Goal: Task Accomplishment & Management: Complete application form

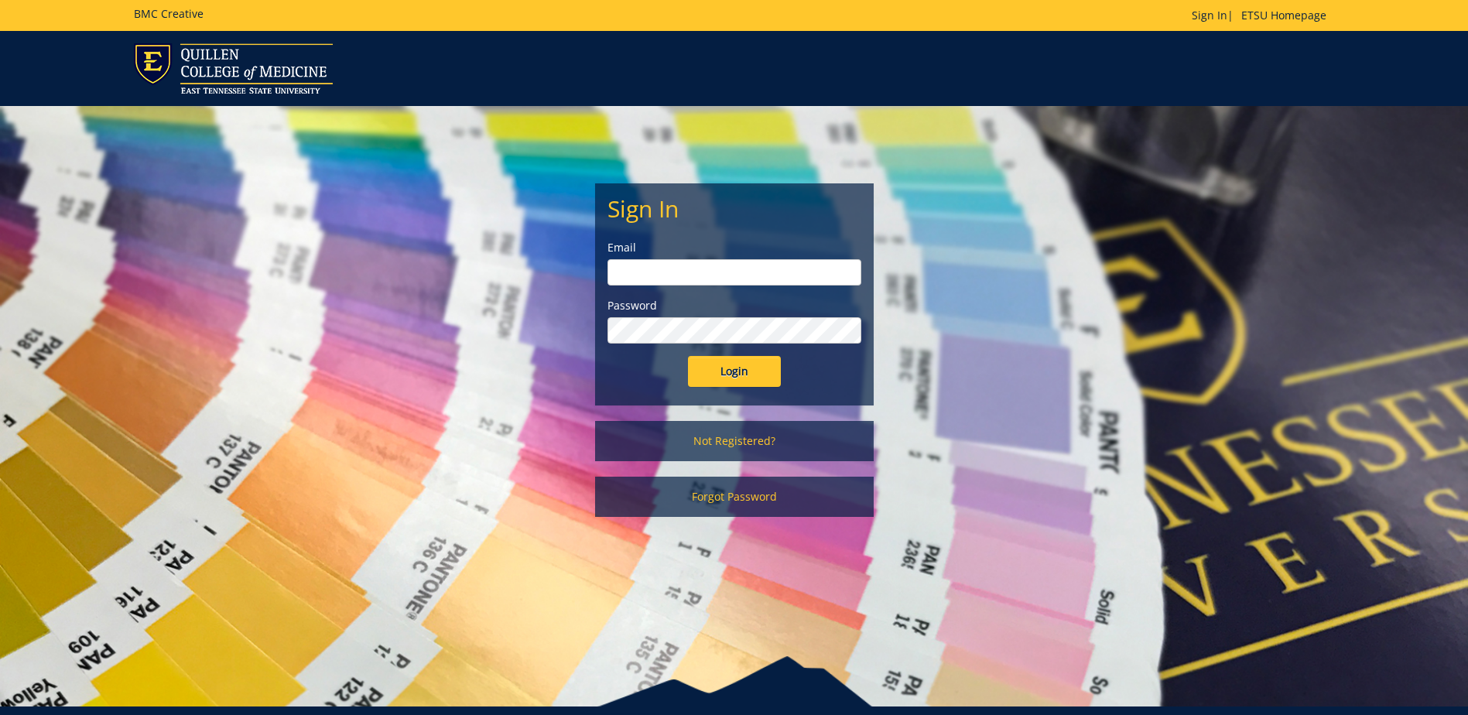
click at [671, 272] on input "email" at bounding box center [735, 272] width 254 height 26
type input "[EMAIL_ADDRESS][DOMAIN_NAME]"
click at [688, 356] on input "Login" at bounding box center [734, 371] width 93 height 31
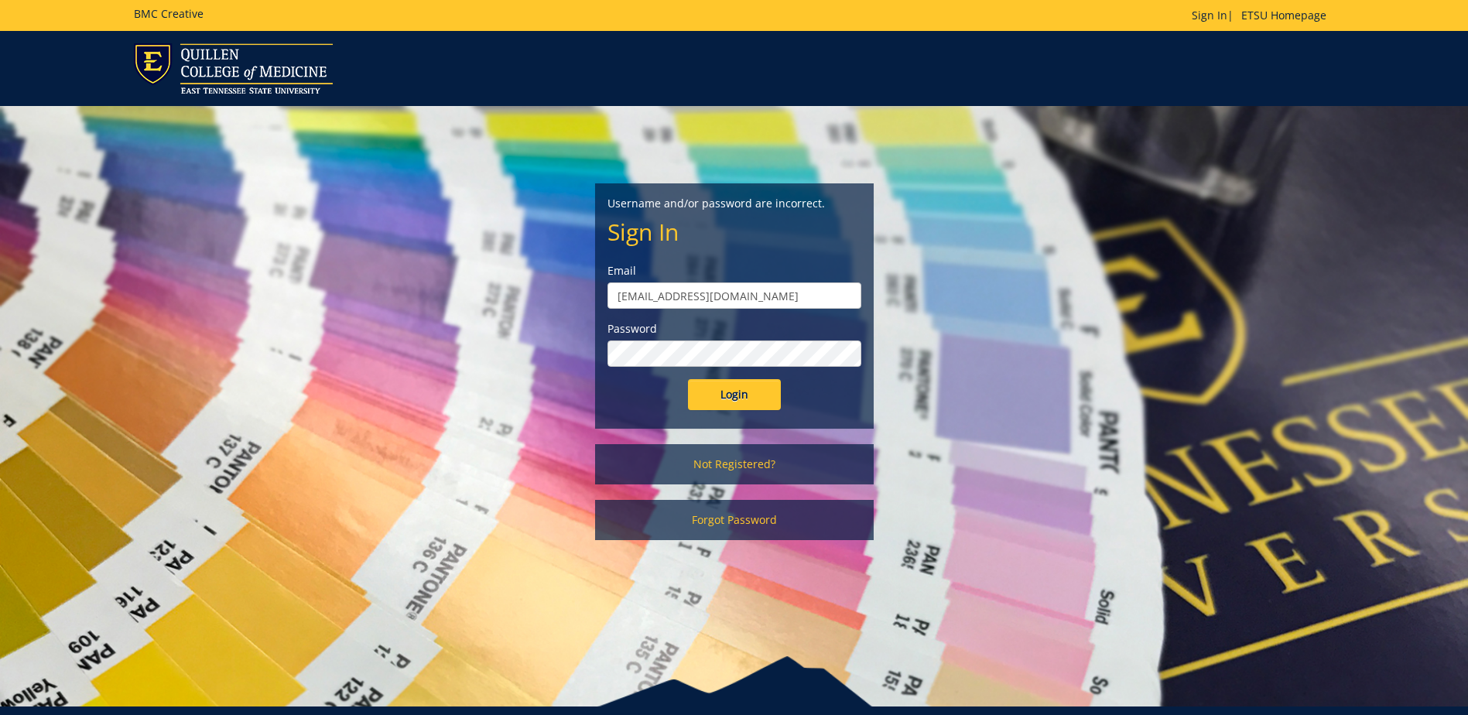
click at [688, 379] on input "Login" at bounding box center [734, 394] width 93 height 31
click at [714, 400] on input "Login" at bounding box center [734, 394] width 93 height 31
click at [749, 389] on input "Login" at bounding box center [734, 394] width 93 height 31
click at [735, 466] on link "Not Registered?" at bounding box center [734, 464] width 279 height 40
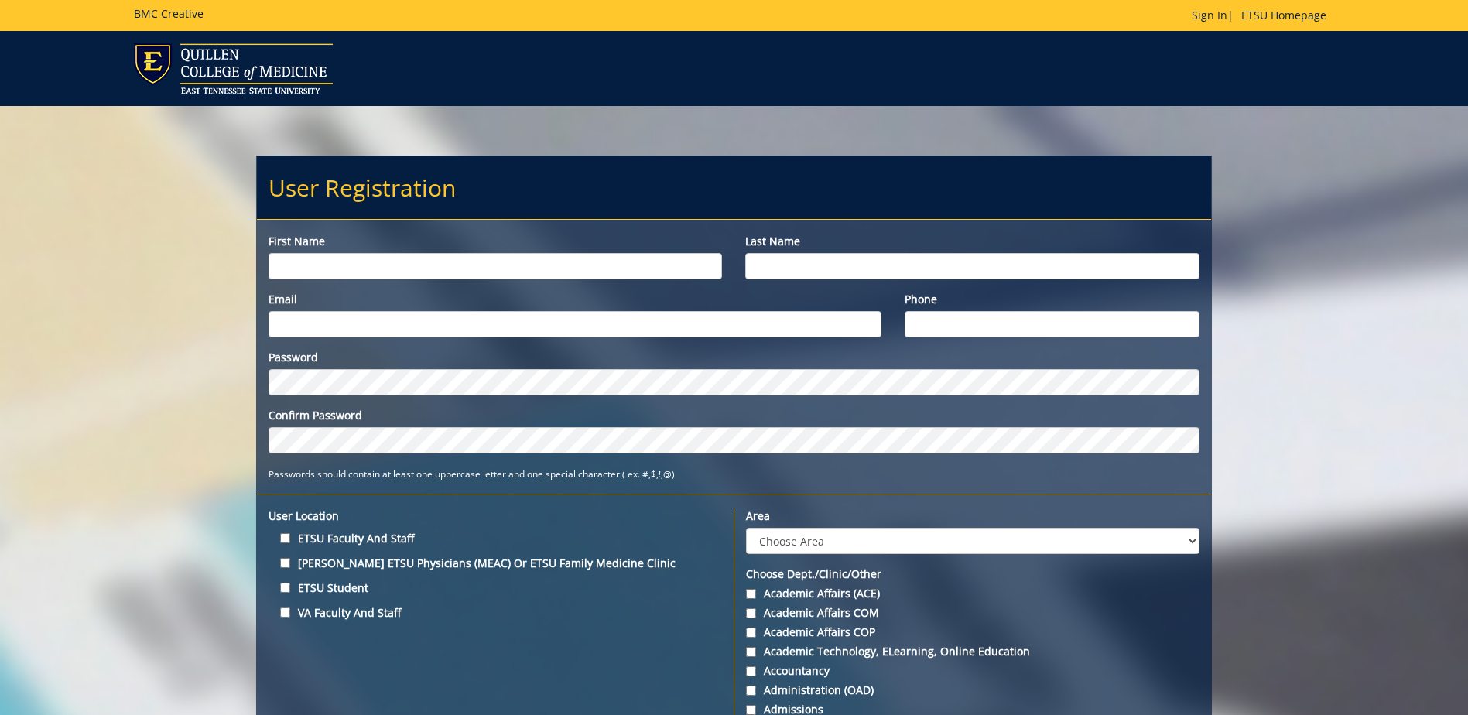
click at [523, 265] on input "First name" at bounding box center [496, 266] width 454 height 26
type input "Thomas"
type input "Holmes"
type input "[EMAIL_ADDRESS][DOMAIN_NAME]"
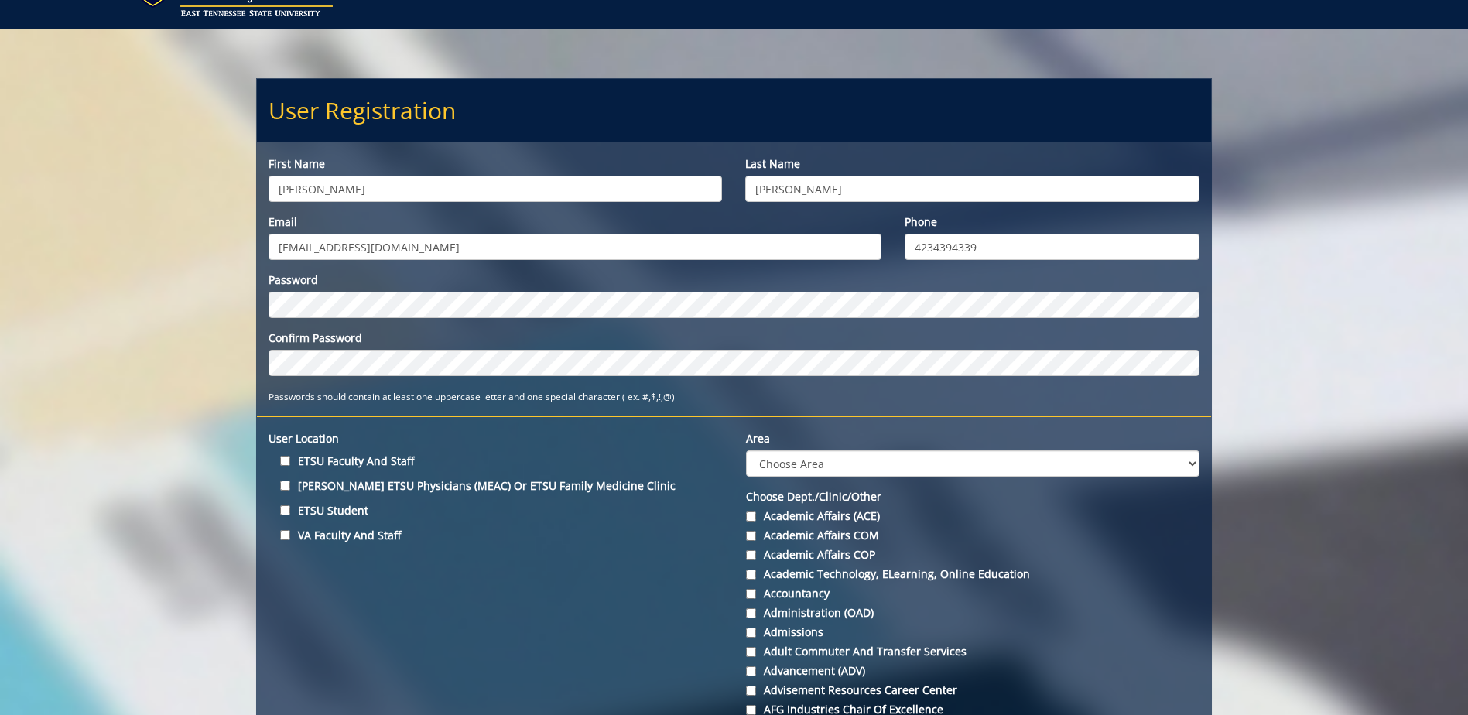
type input "4234394339"
click at [286, 459] on input "ETSU Faculty and Staff" at bounding box center [285, 461] width 10 height 10
checkbox input "true"
click at [897, 466] on select "Choose Area Administration Advancement (ADM) BucSports Business & Finance Clemm…" at bounding box center [972, 463] width 453 height 26
select select "1"
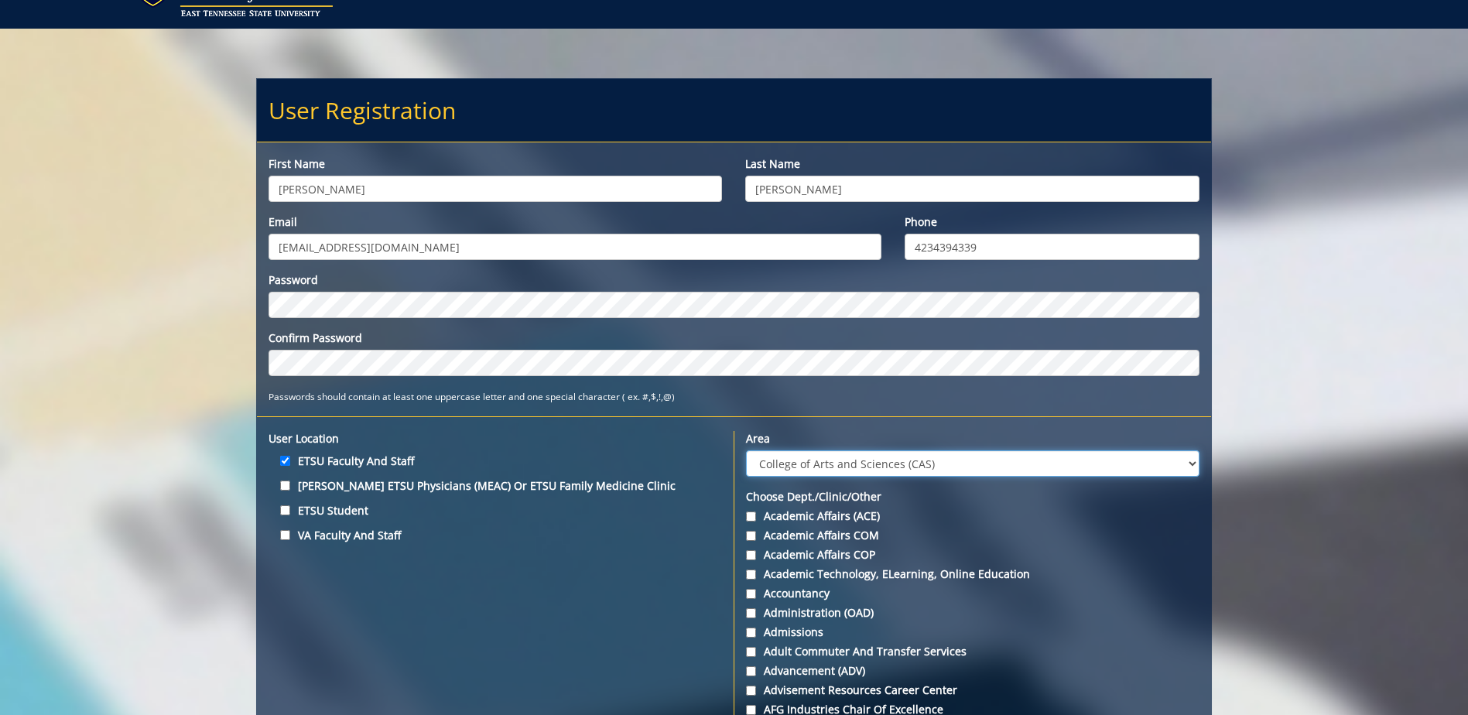
click at [746, 450] on select "Choose Area Administration Advancement (ADM) BucSports Business & Finance Clemm…" at bounding box center [972, 463] width 453 height 26
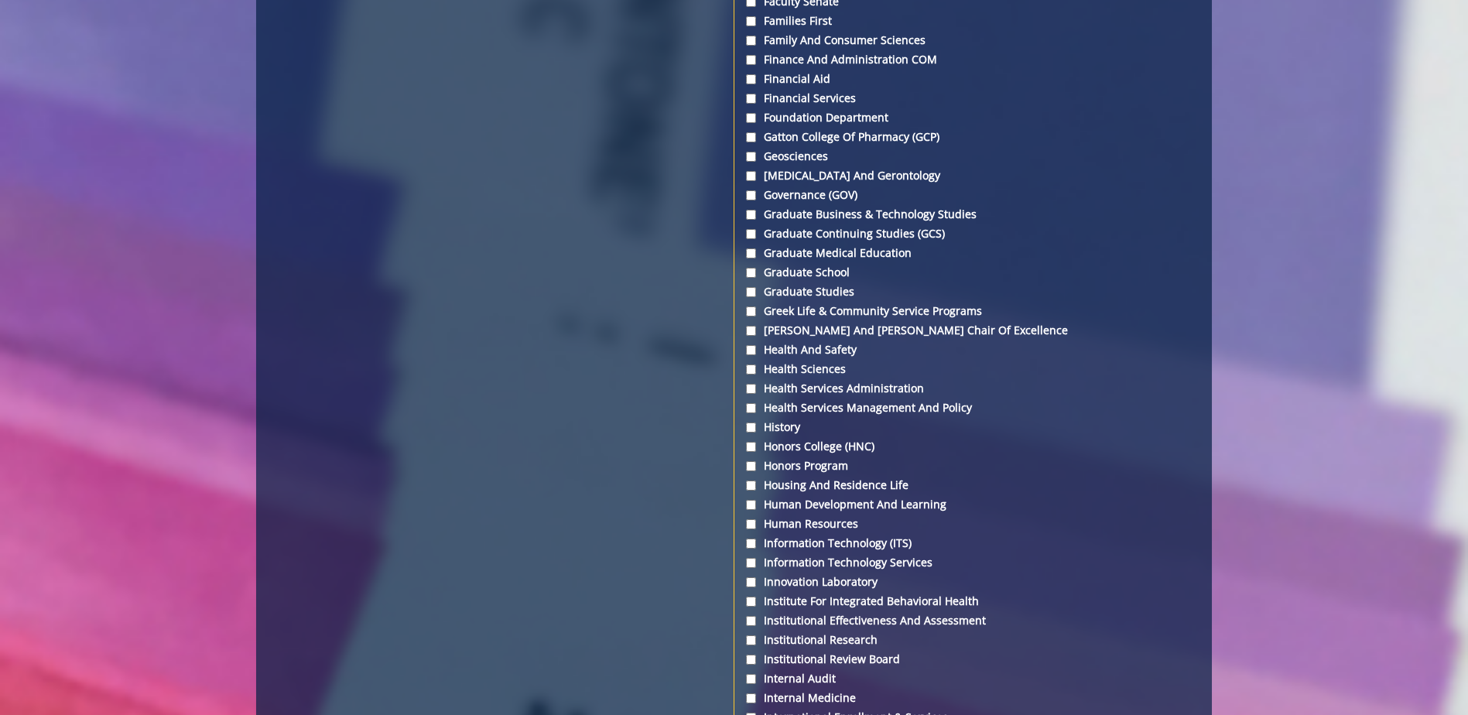
scroll to position [3096, 0]
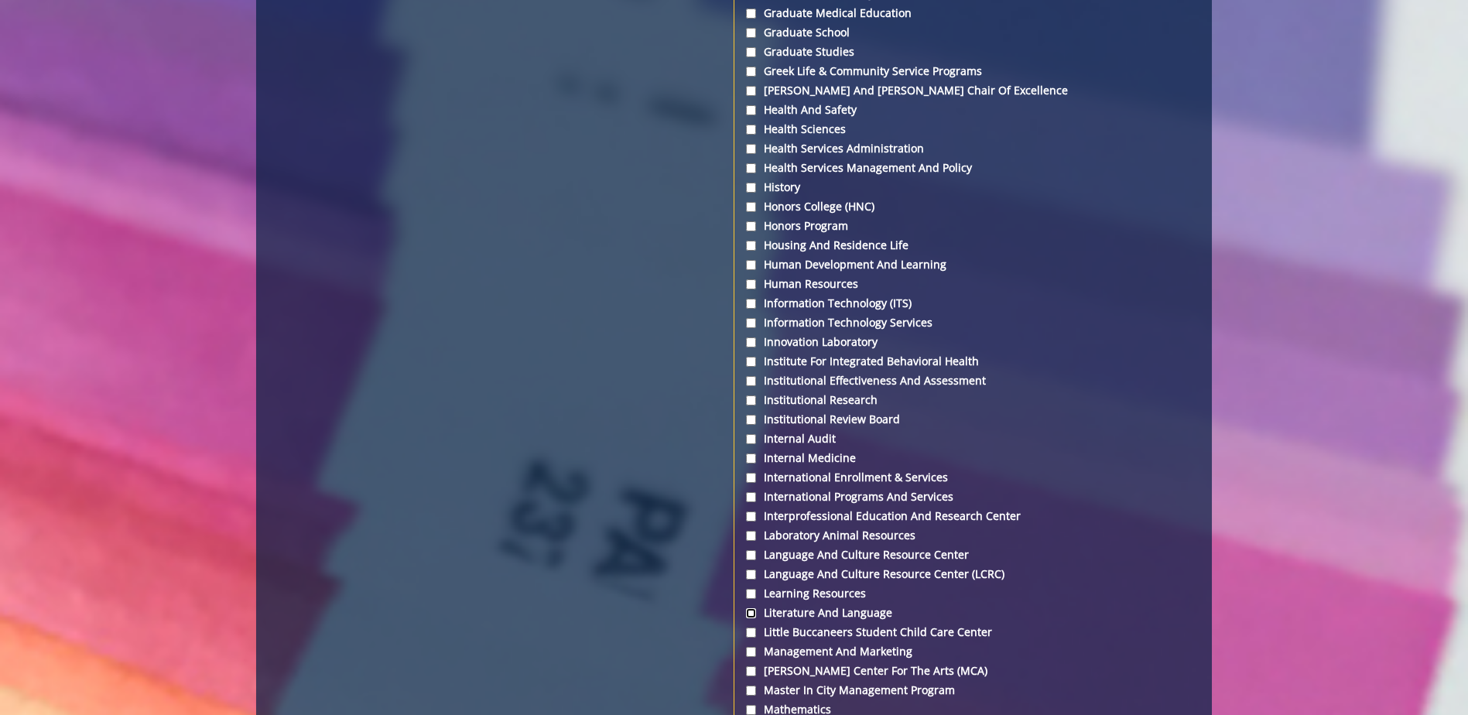
click at [752, 611] on input "Literature and Language" at bounding box center [751, 613] width 10 height 10
checkbox input "true"
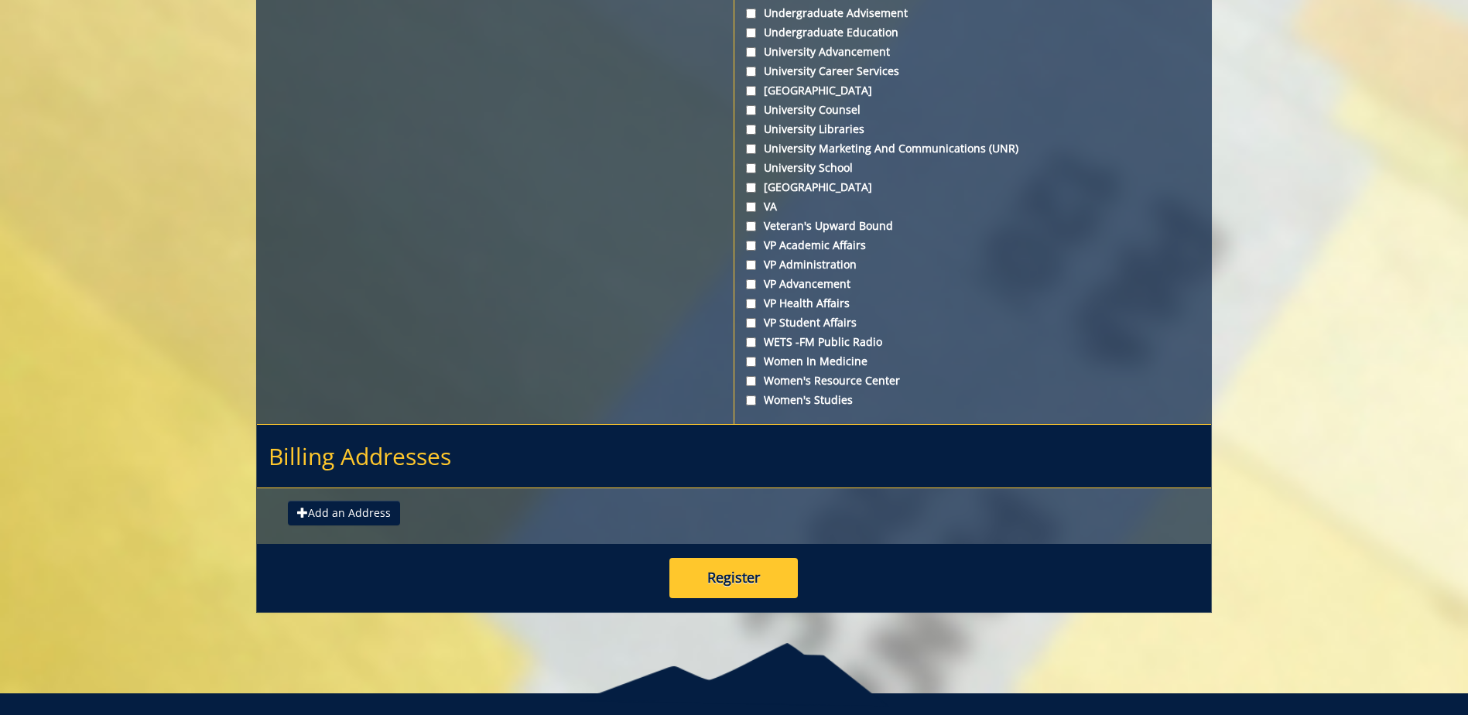
scroll to position [5573, 0]
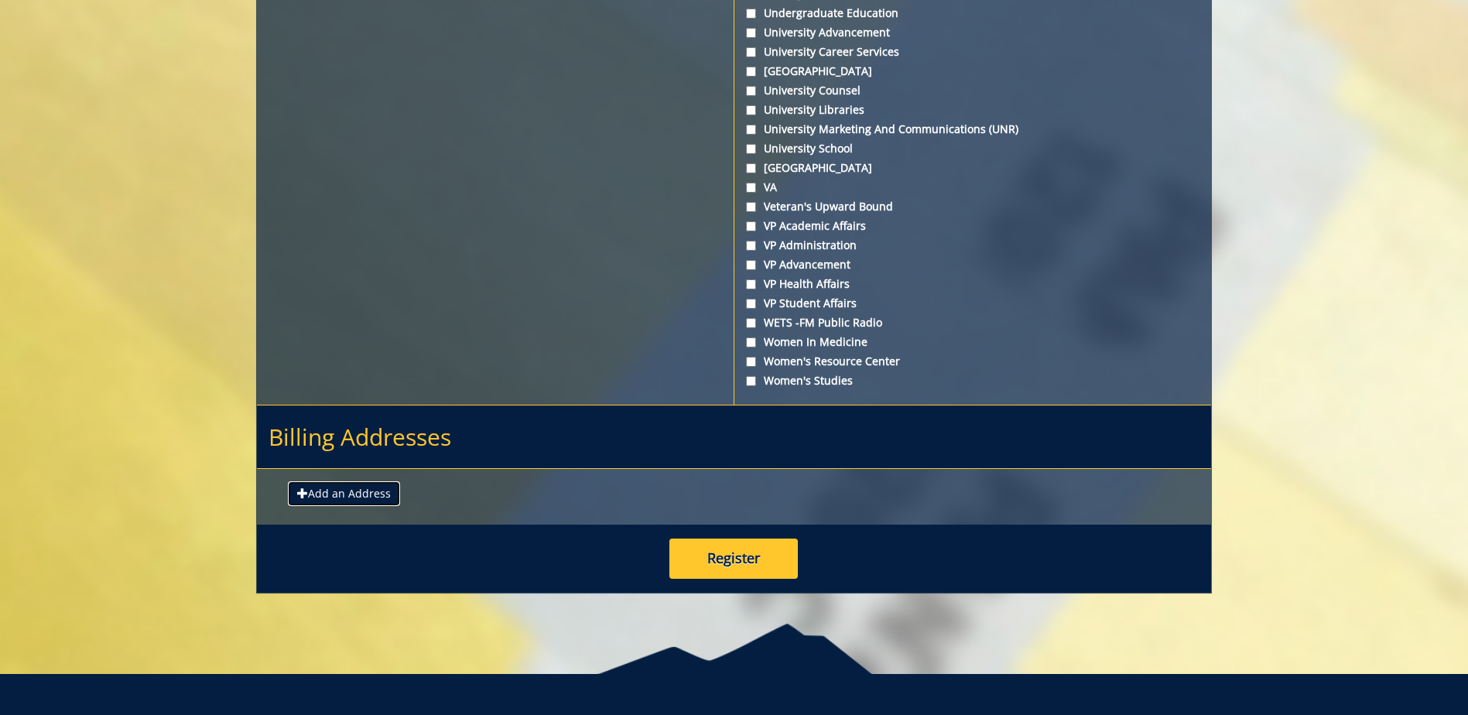
click at [300, 495] on span at bounding box center [302, 493] width 11 height 11
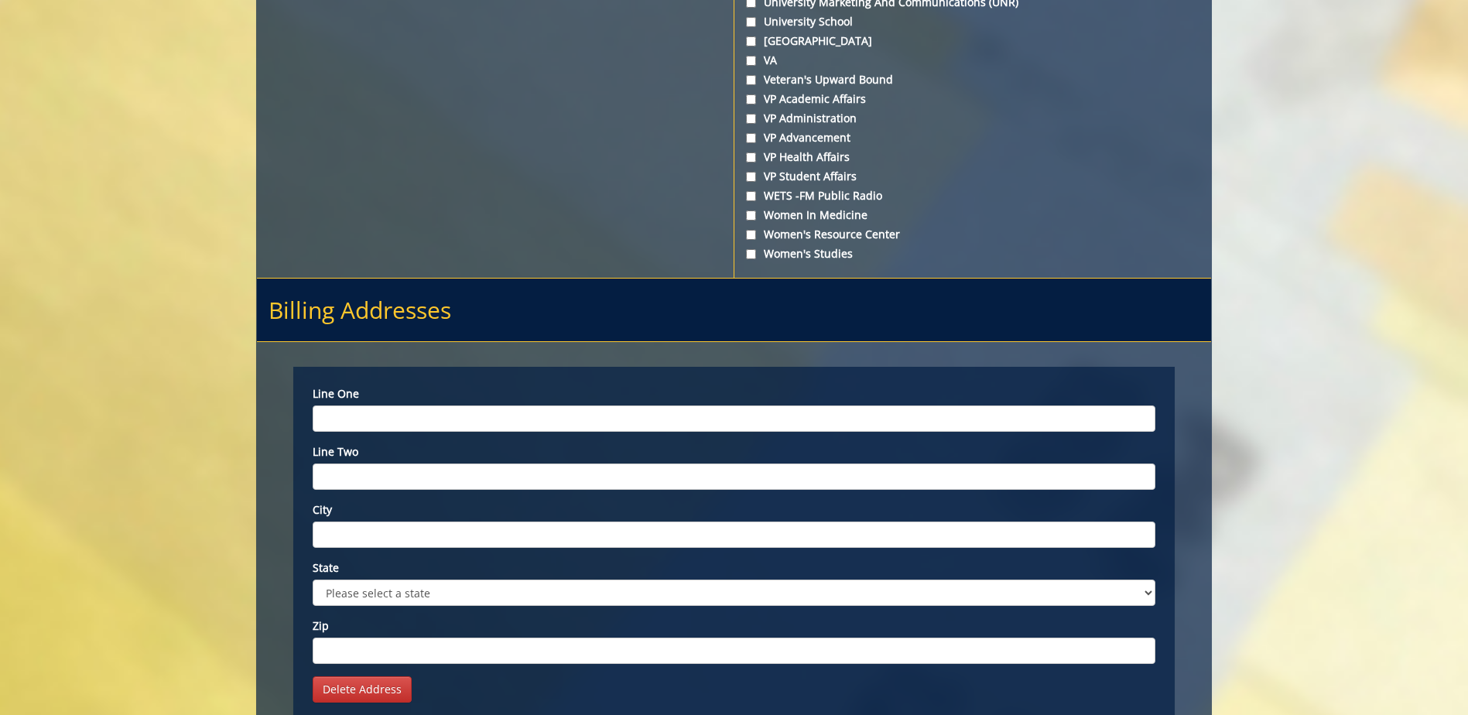
scroll to position [5728, 0]
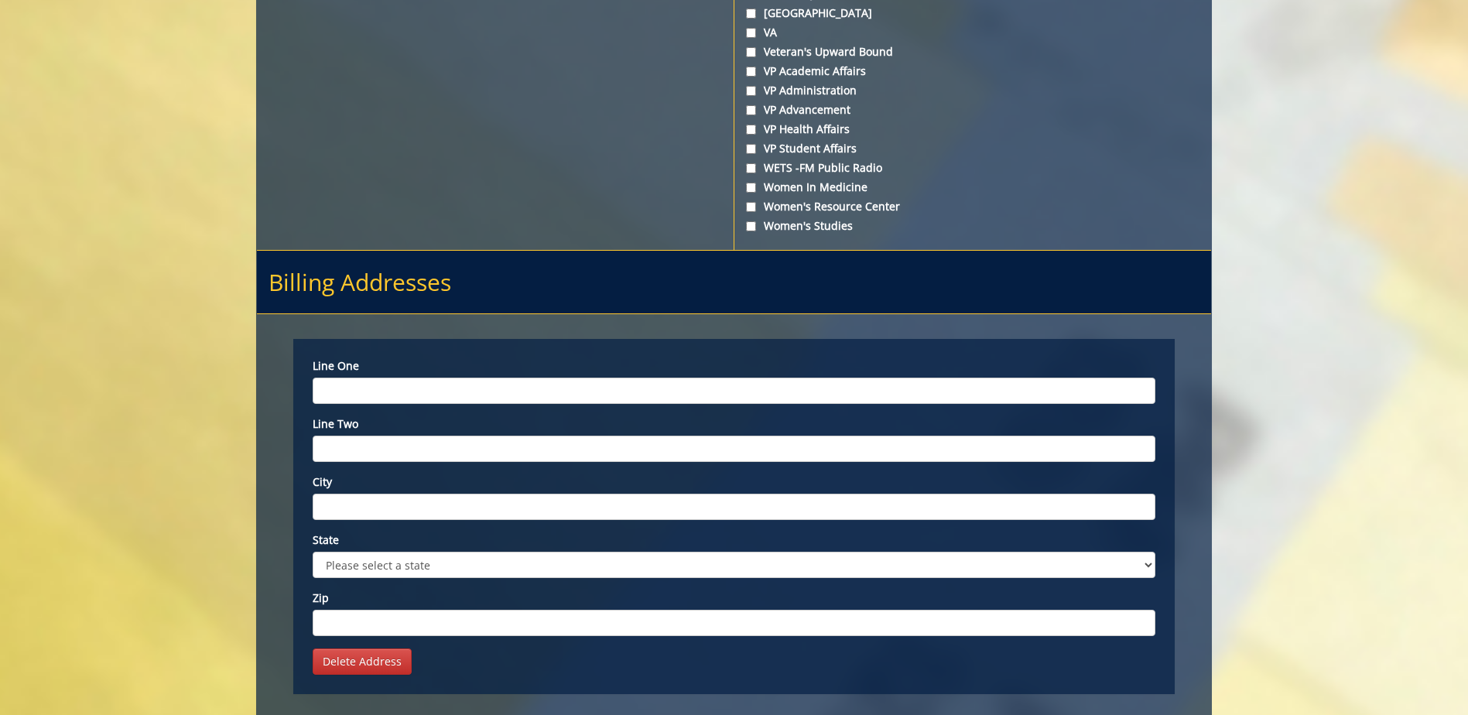
click at [374, 391] on input "Line one" at bounding box center [734, 391] width 843 height 26
type input "ETSU Department of Literature and Language"
click at [372, 449] on input "Line two" at bounding box center [734, 449] width 843 height 26
type input "P. O. Box 70683"
click at [378, 508] on input "City" at bounding box center [734, 507] width 843 height 26
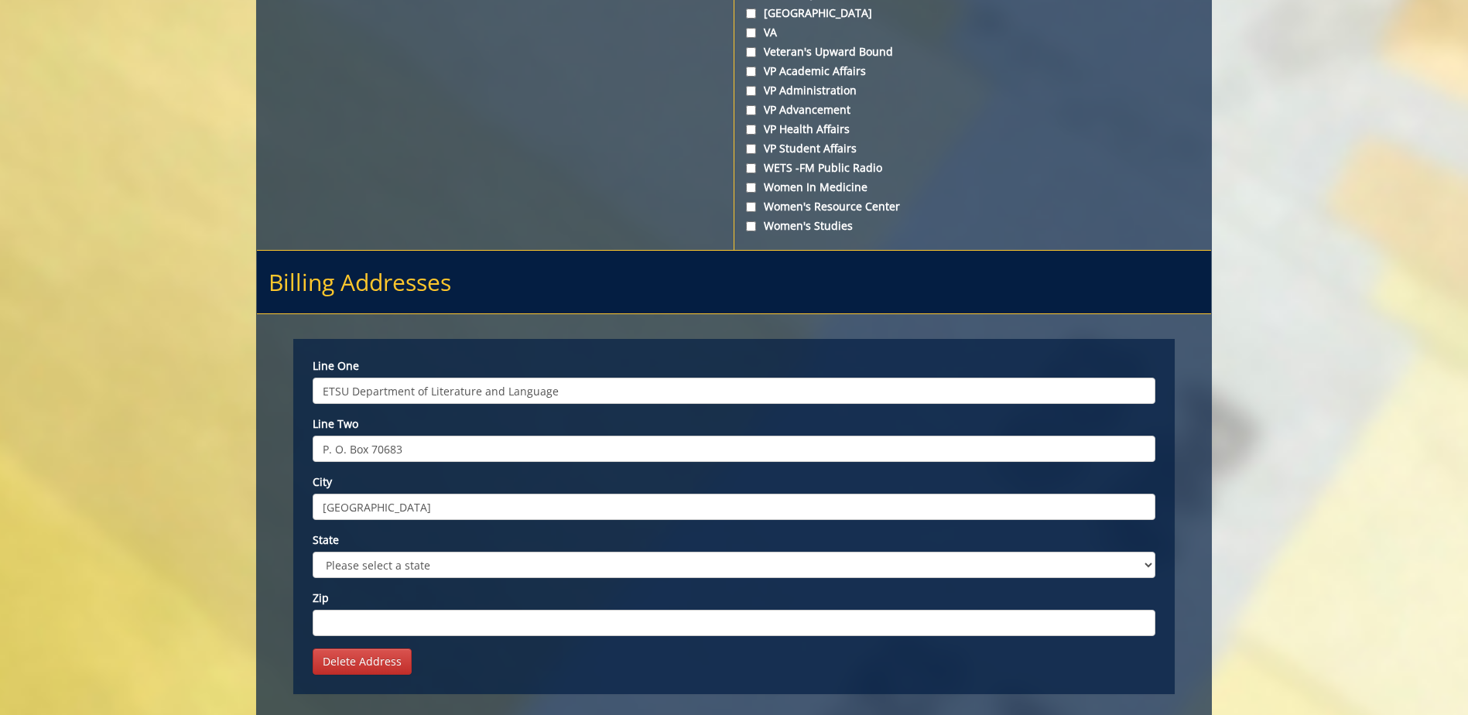
type input "Johnson City"
click at [397, 567] on select "Please select a state AK AL AR AS AZ CA CO CT DC DE FL FM GA GU HI IA ID IL IN …" at bounding box center [734, 565] width 843 height 26
select select "1"
click at [313, 552] on select "Please select a state AK AL AR AS AZ CA CO CT DC DE FL FM GA GU HI IA ID IL IN …" at bounding box center [734, 565] width 843 height 26
click at [353, 624] on input "Zip" at bounding box center [734, 623] width 843 height 26
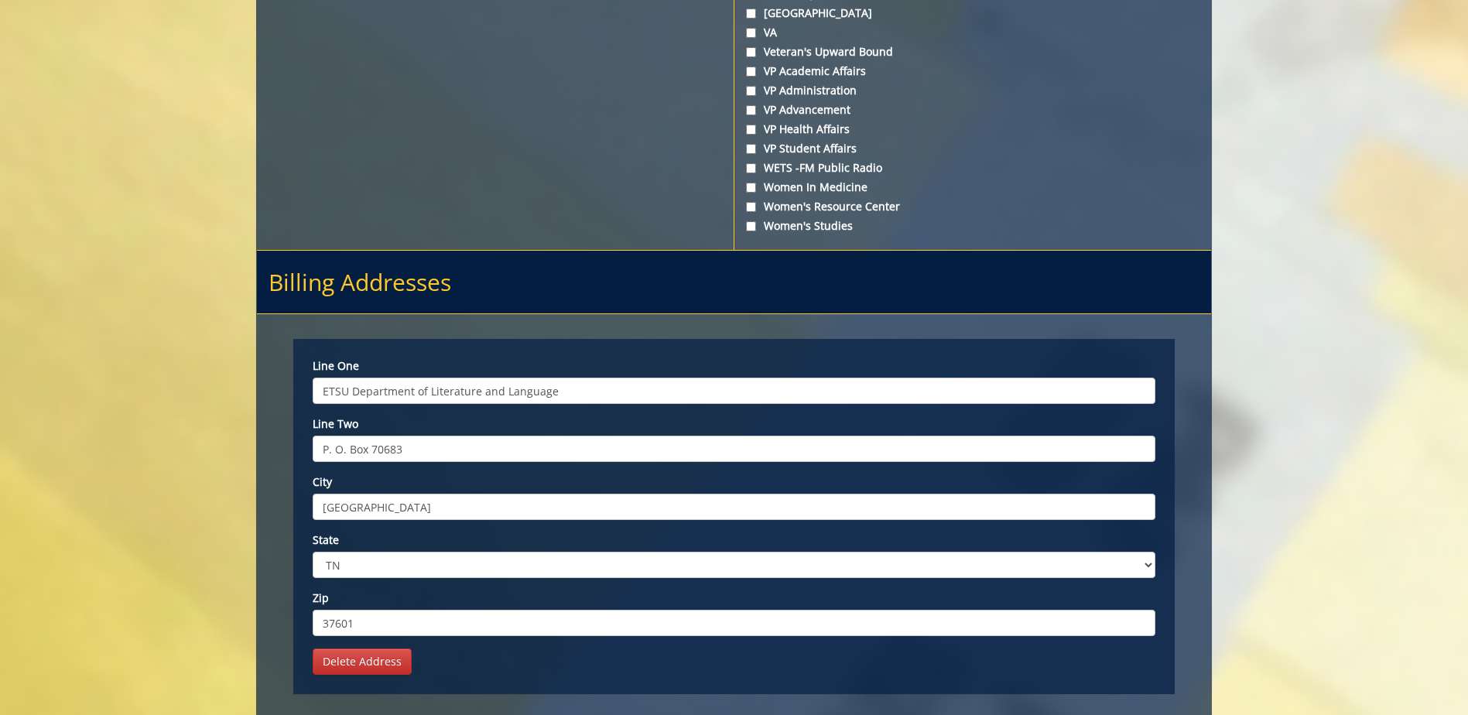
type input "37601"
click at [468, 652] on div "Line one ETSU Department of Literature and Language Line two P. O. Box 70683 Ci…" at bounding box center [734, 516] width 882 height 355
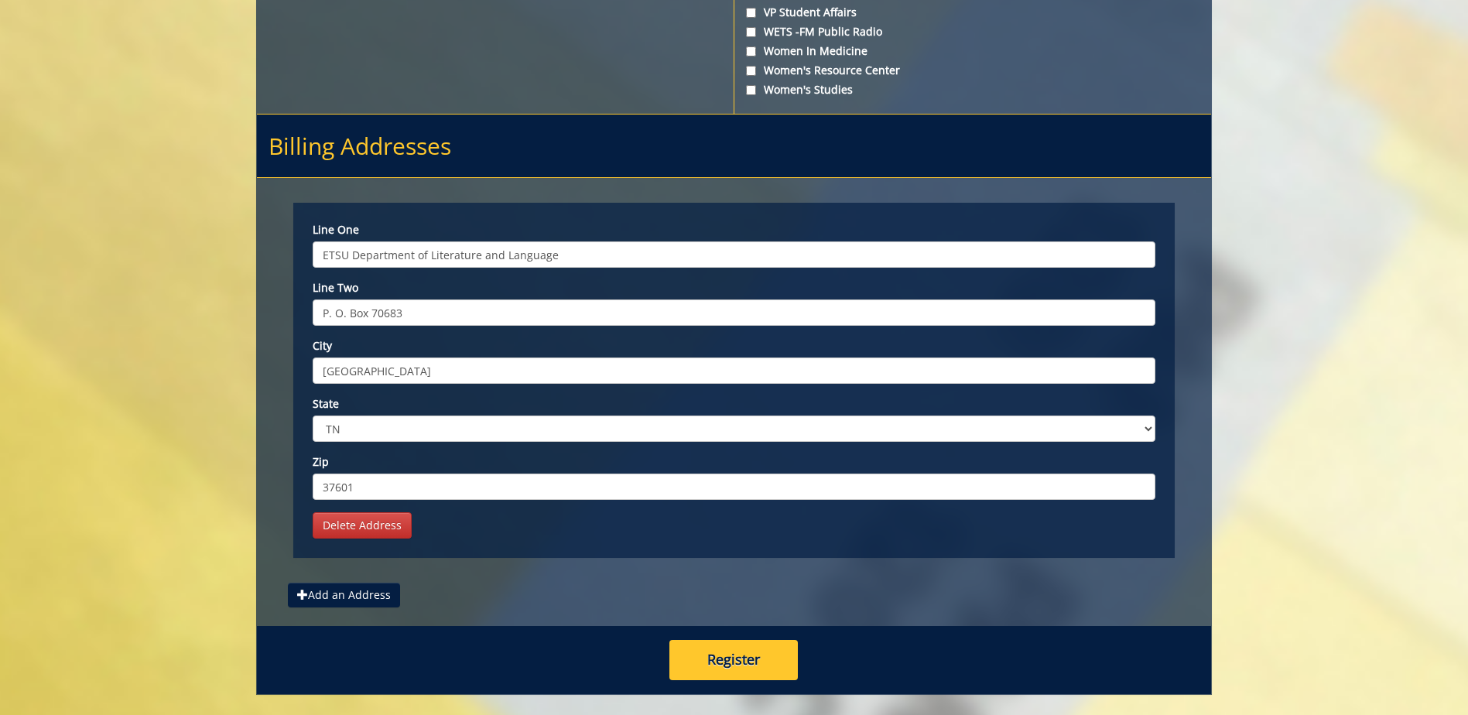
scroll to position [5882, 0]
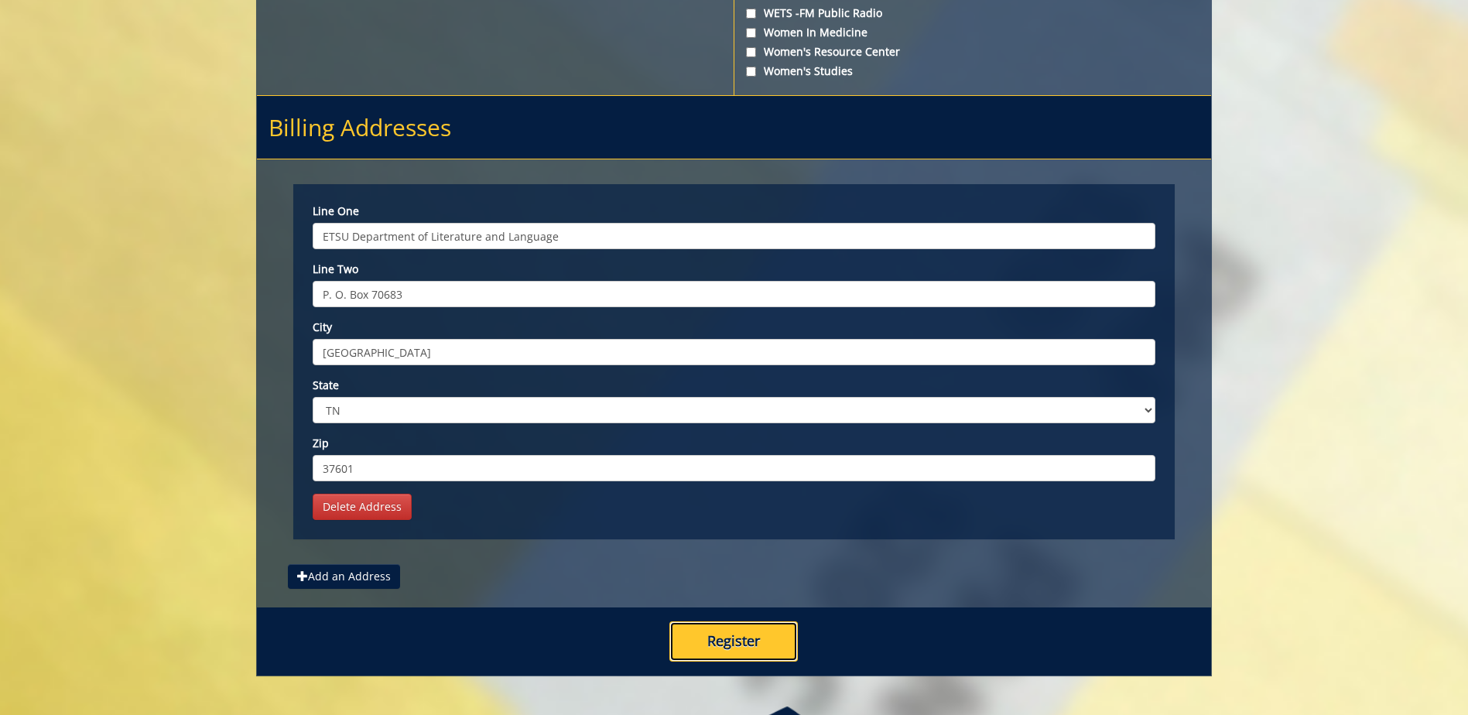
click at [716, 641] on button "Register" at bounding box center [734, 642] width 128 height 40
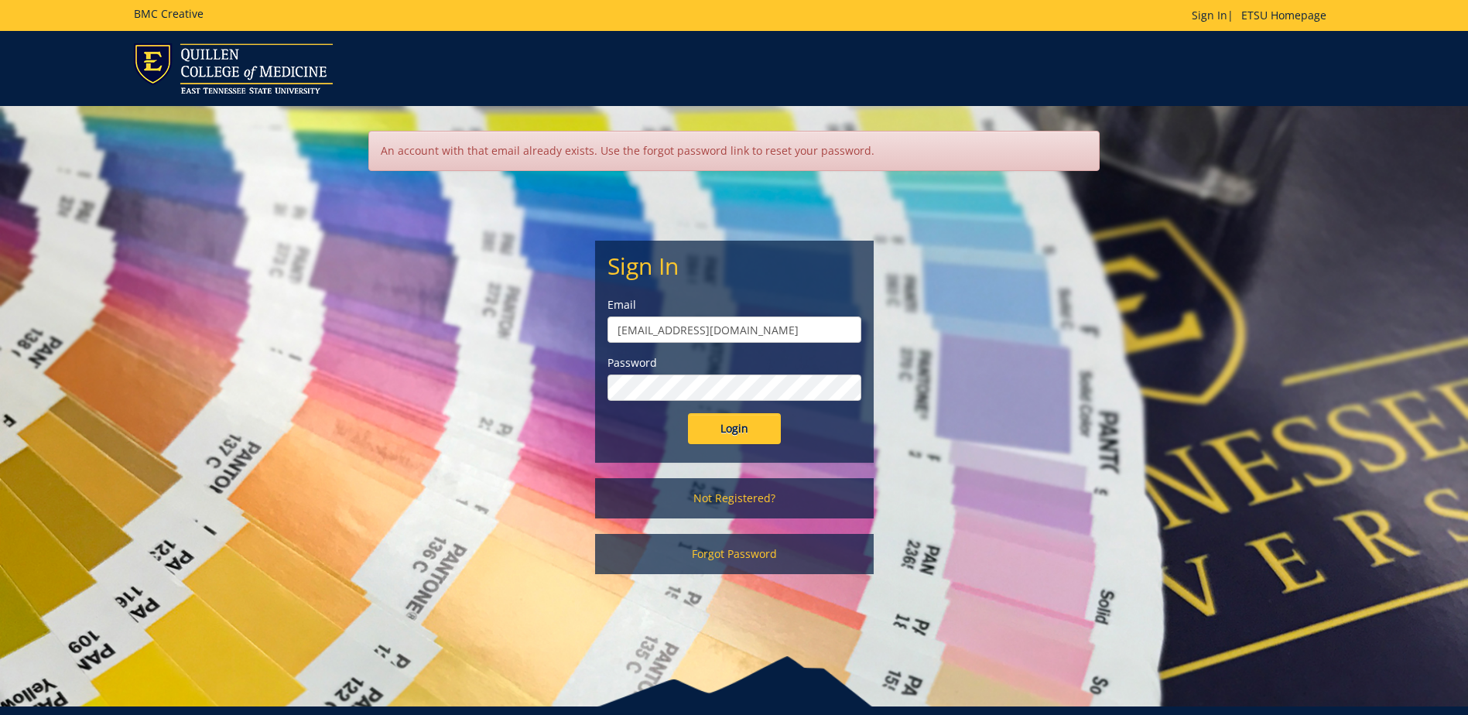
click at [688, 413] on input "Login" at bounding box center [734, 428] width 93 height 31
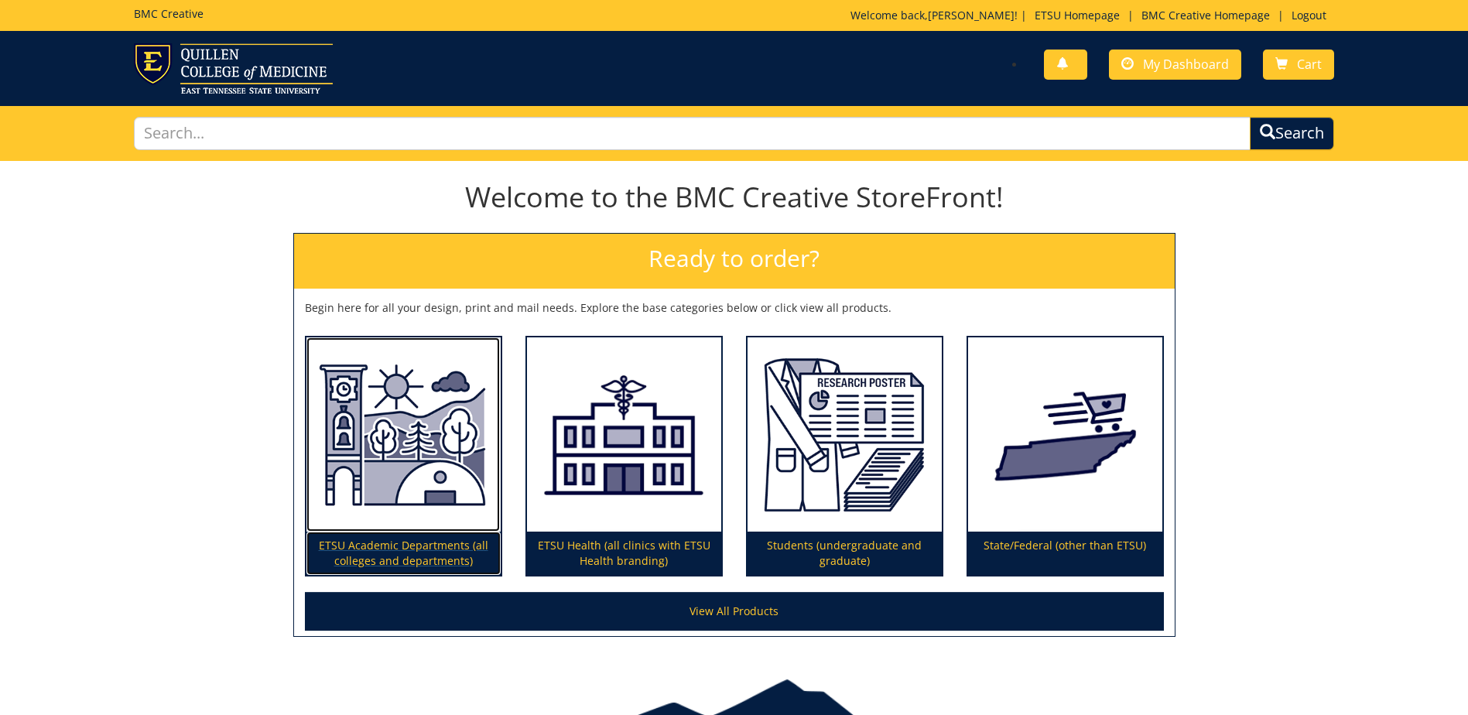
click at [444, 448] on img at bounding box center [404, 434] width 194 height 195
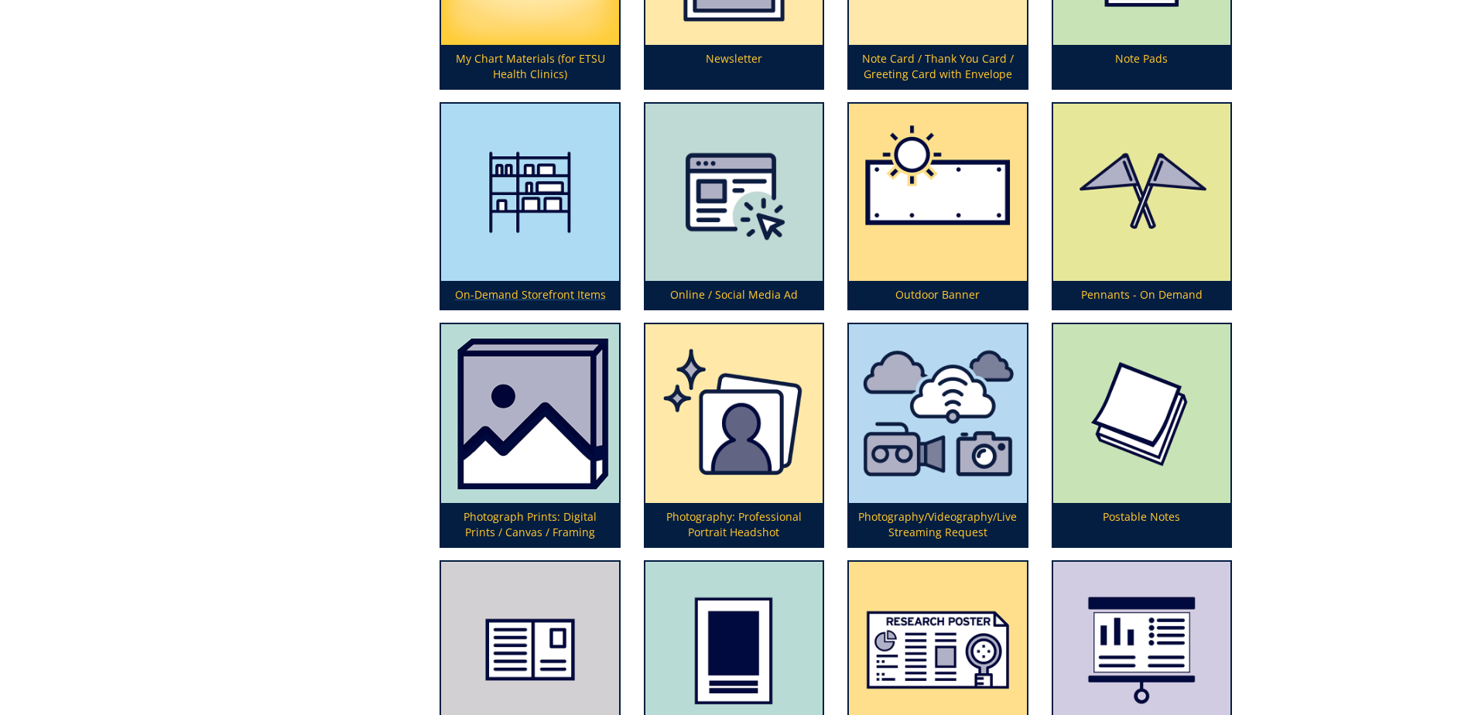
scroll to position [3715, 0]
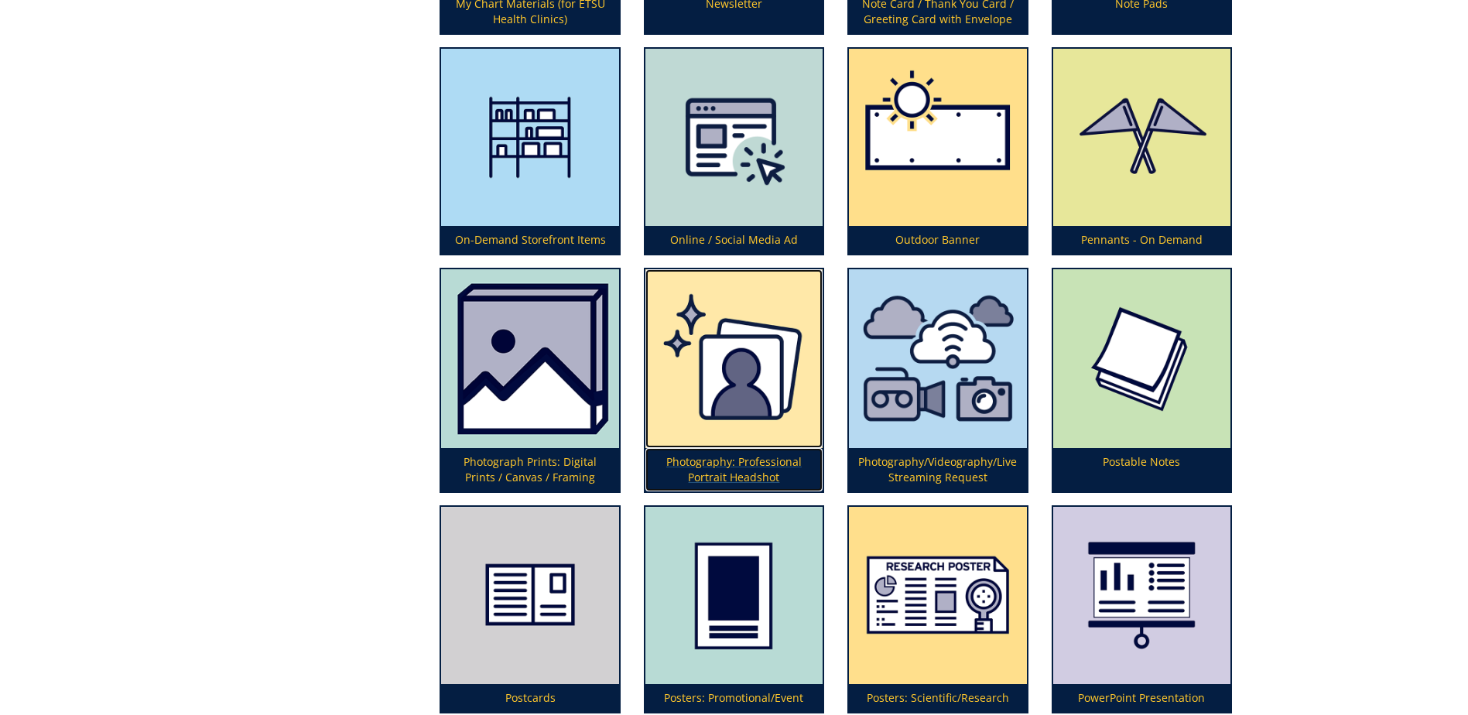
click at [717, 387] on img at bounding box center [734, 358] width 177 height 179
